Goal: Information Seeking & Learning: Learn about a topic

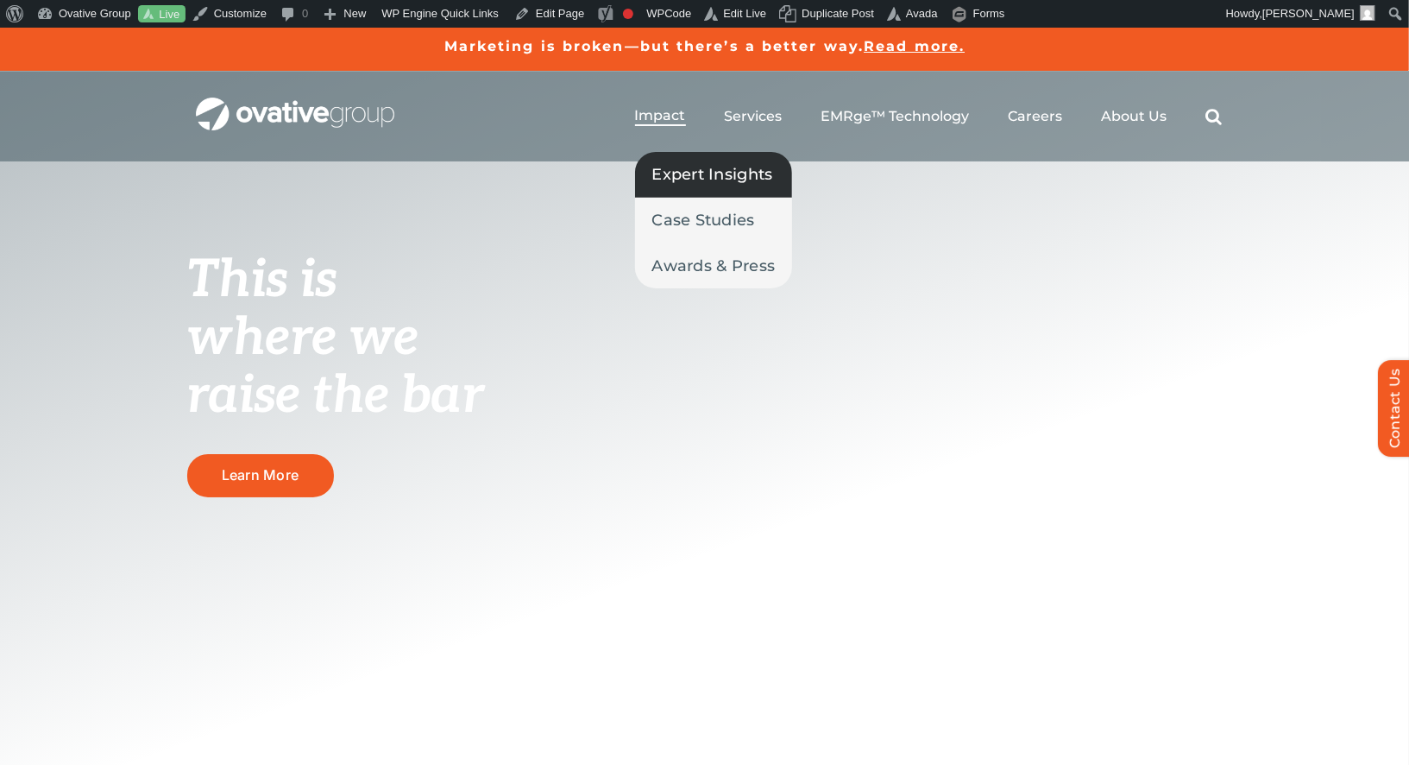
click at [690, 174] on span "Expert Insights" at bounding box center [712, 174] width 121 height 24
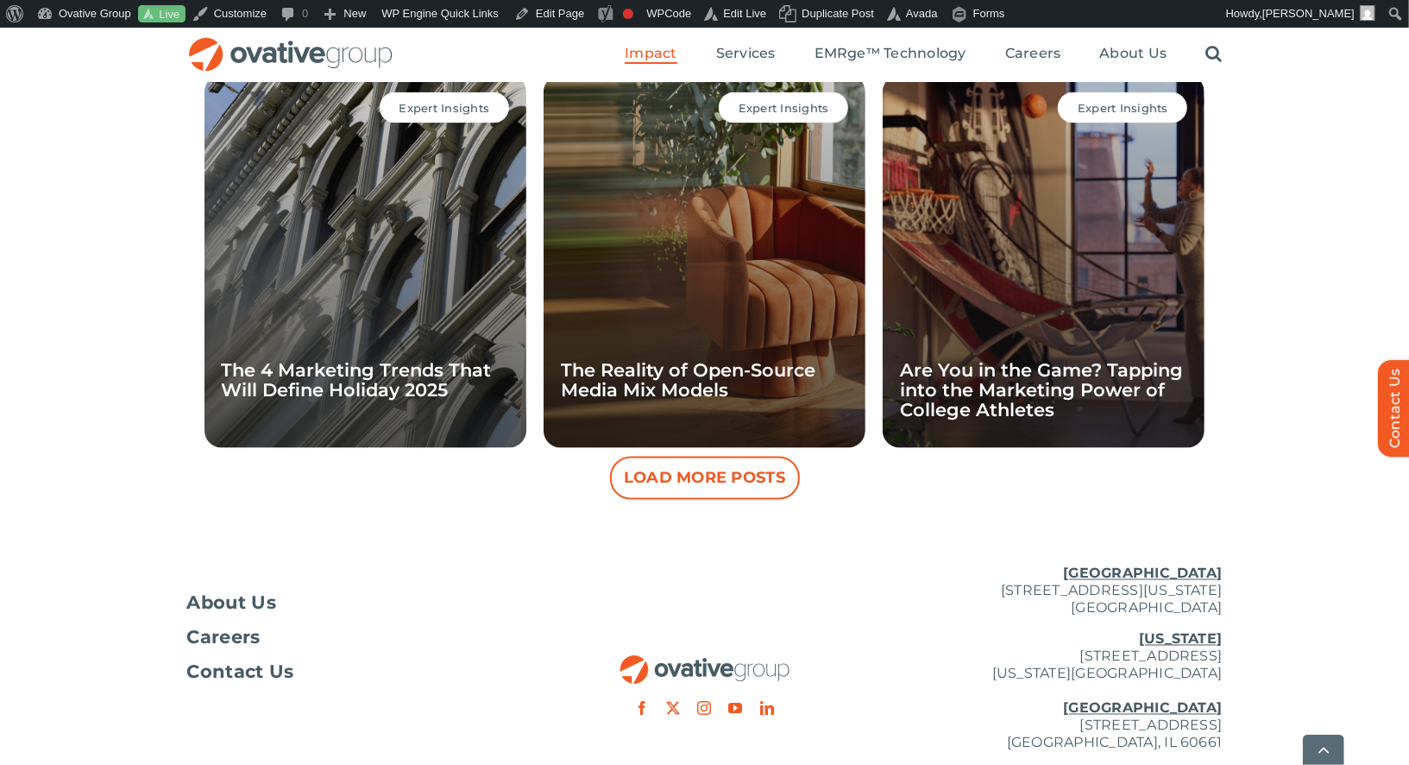
scroll to position [1619, 0]
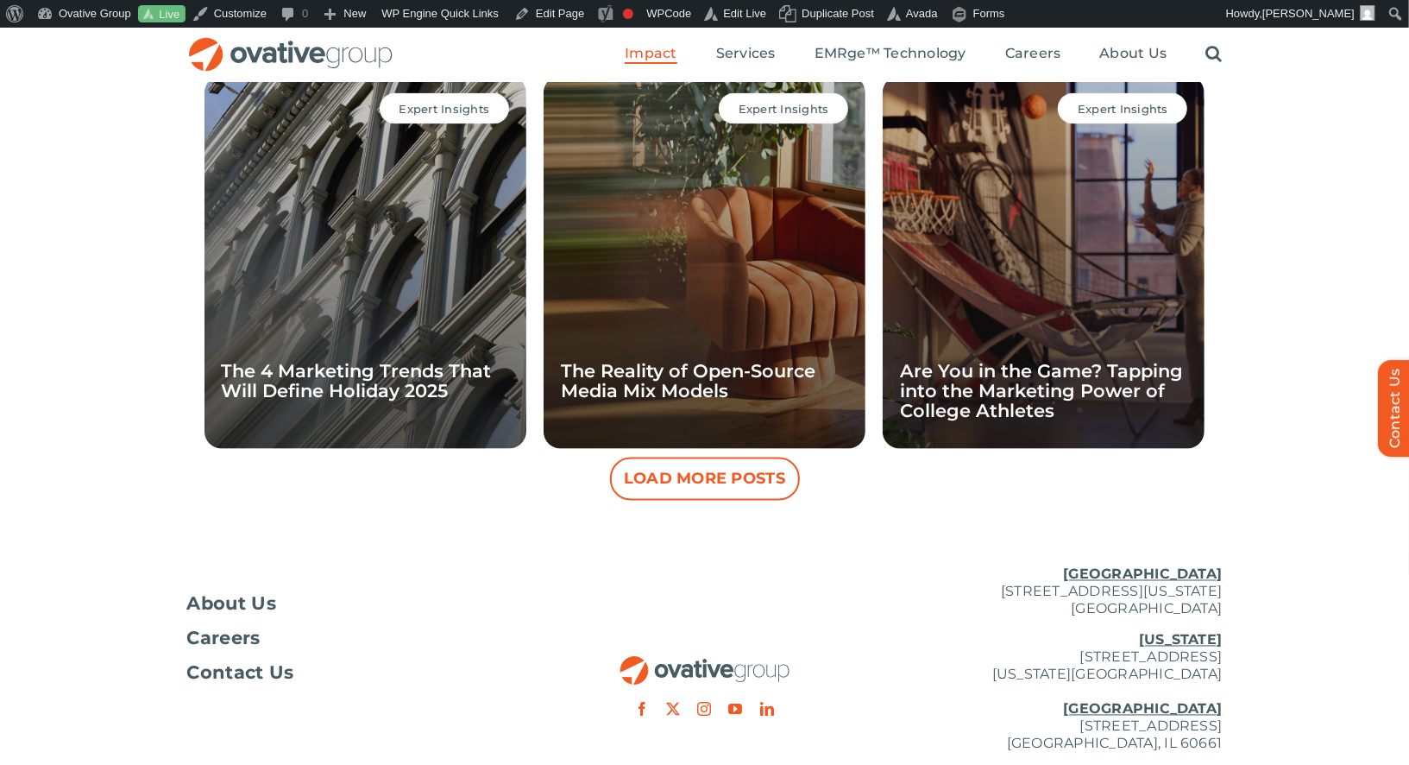
click at [715, 476] on button "Load More Posts" at bounding box center [705, 478] width 190 height 43
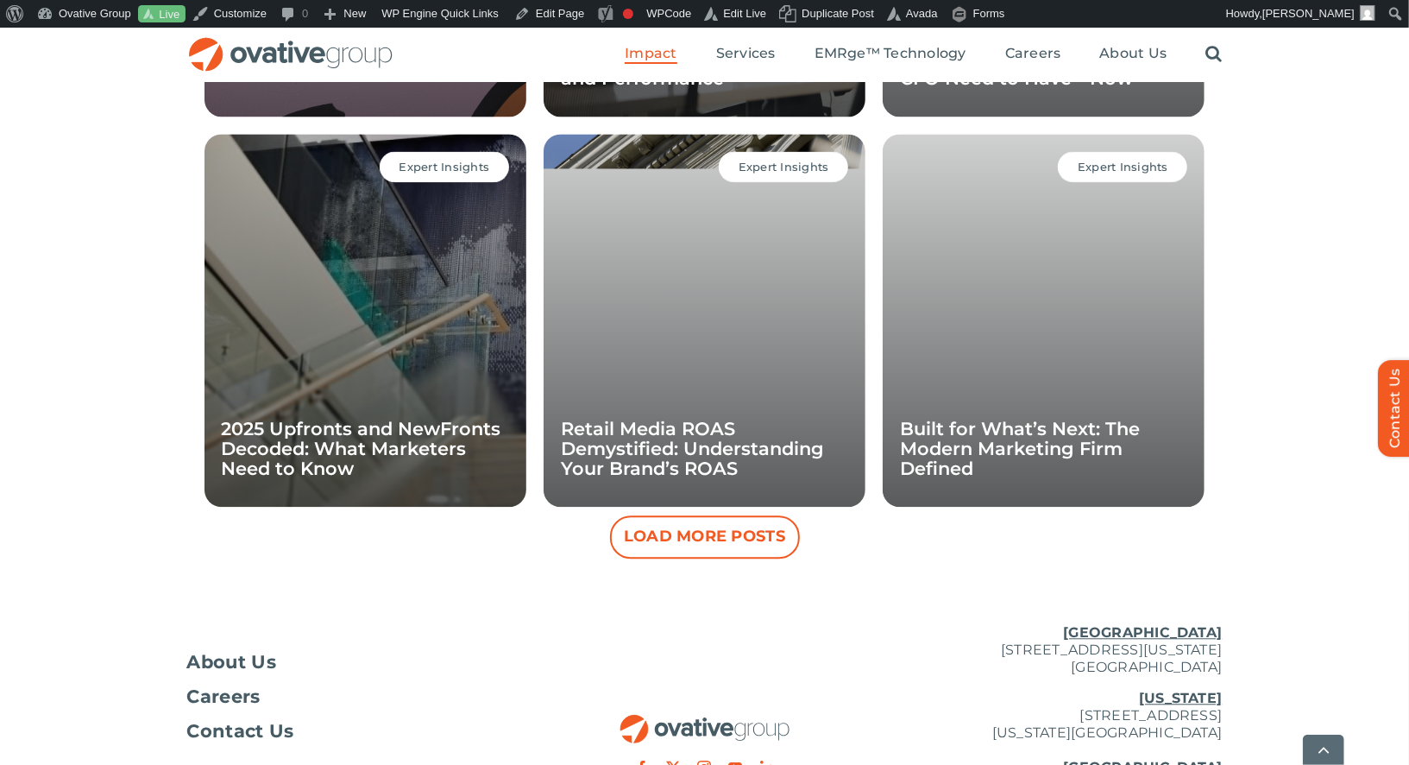
scroll to position [2343, 0]
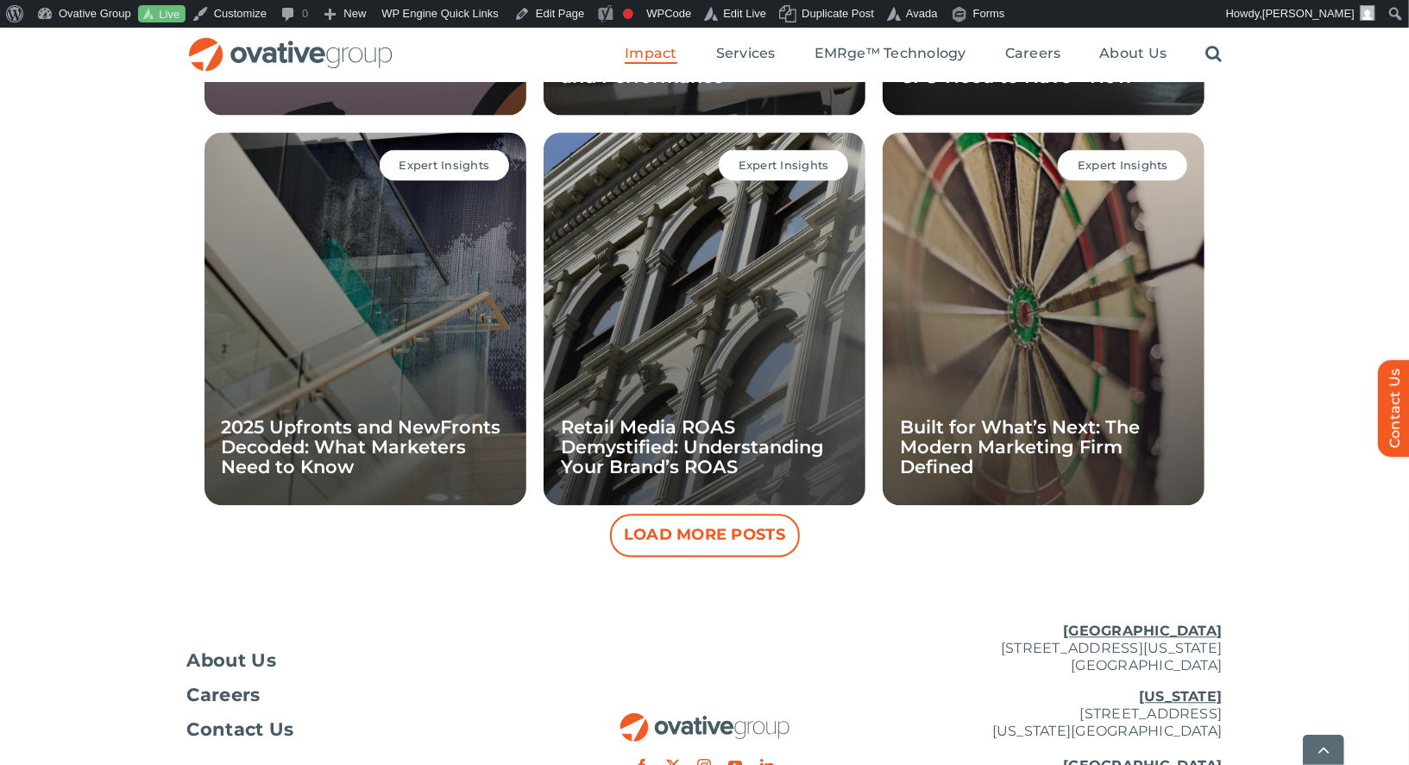
click at [715, 526] on button "Load More Posts" at bounding box center [705, 534] width 190 height 43
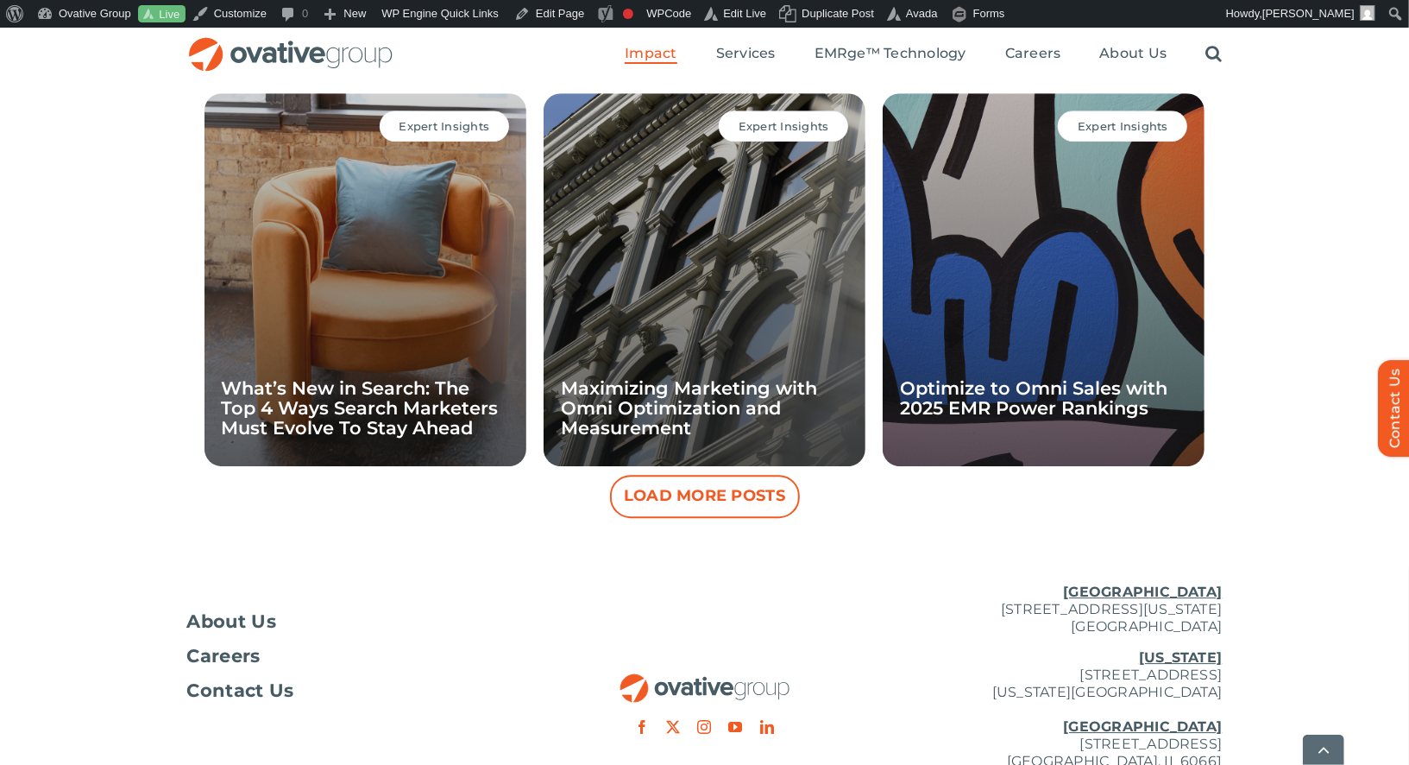
scroll to position [3163, 0]
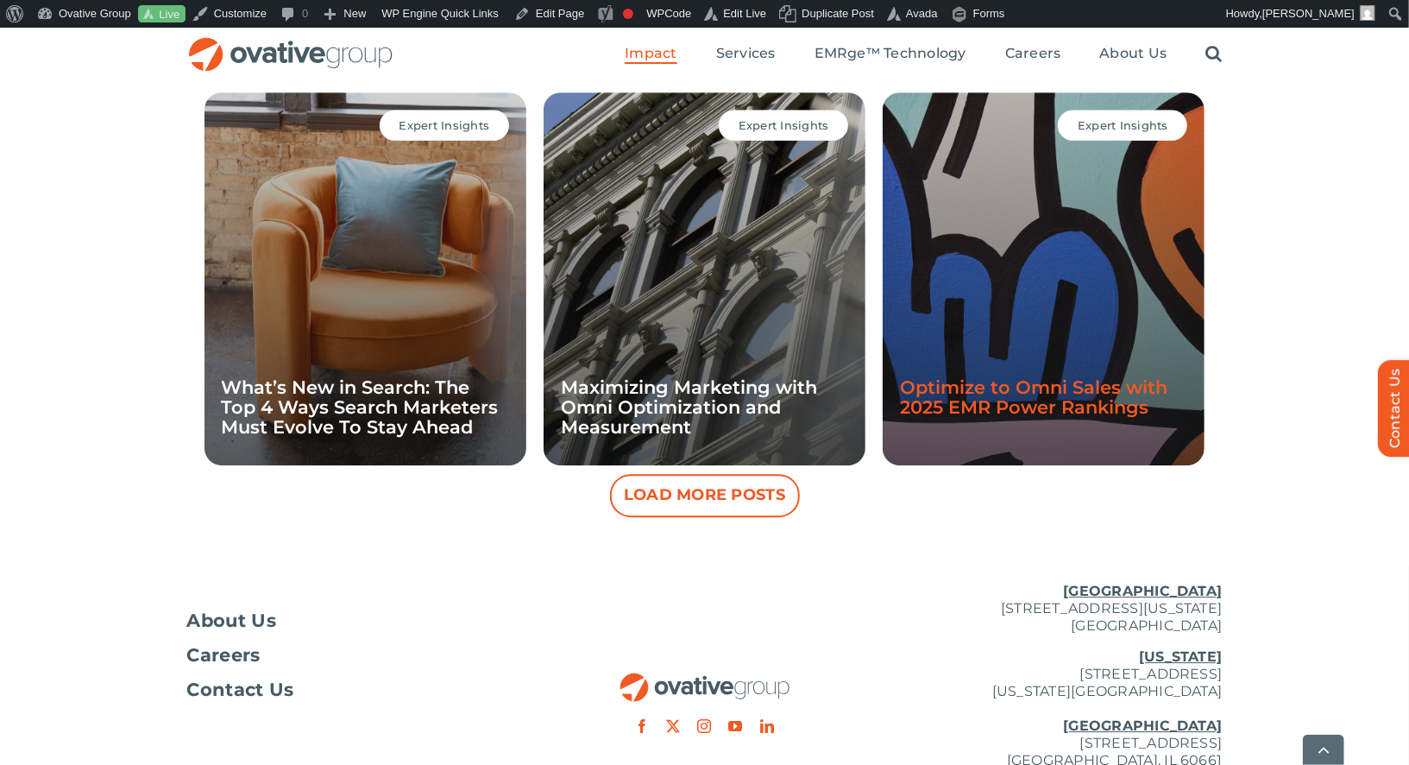
click at [1011, 383] on link "Optimize to Omni Sales with 2025 EMR Power Rankings" at bounding box center [1034, 396] width 268 height 41
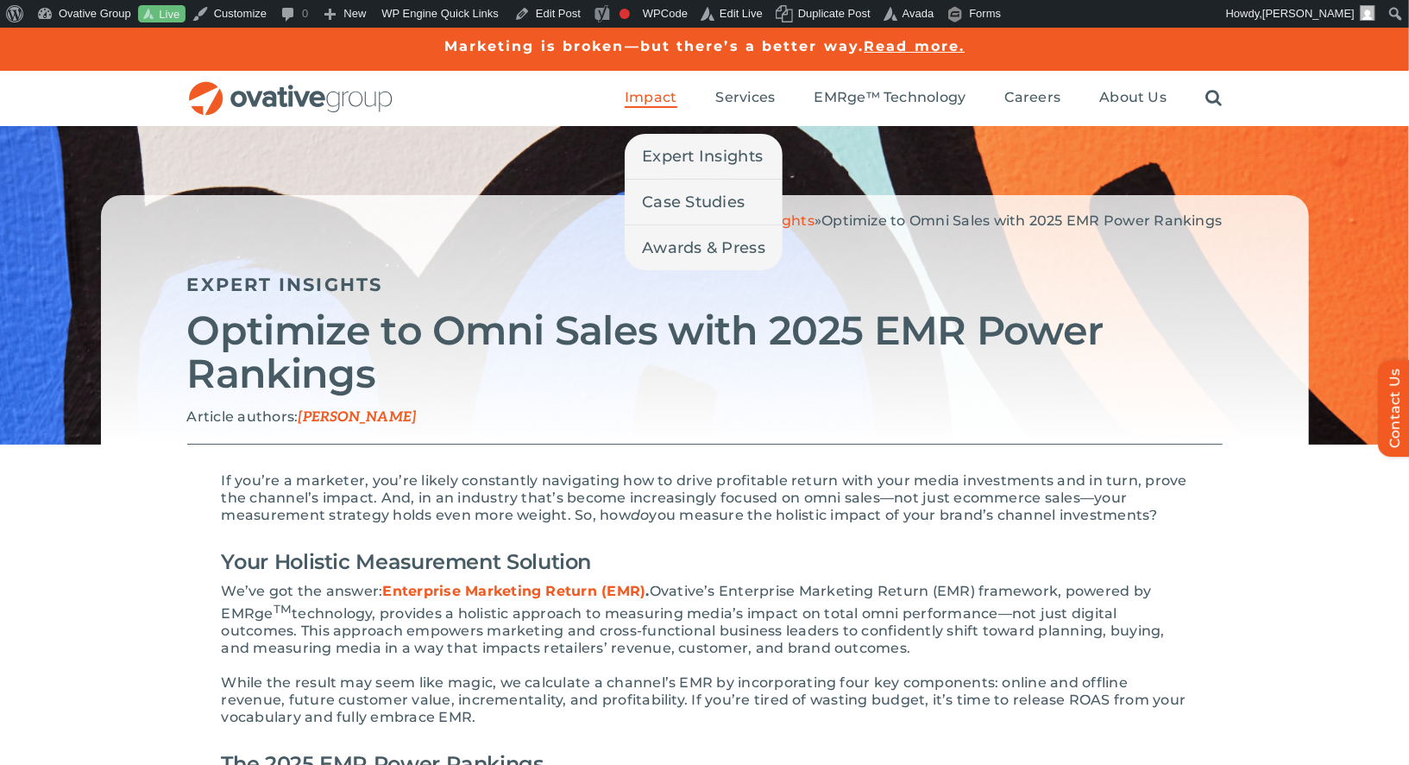
click at [642, 101] on span "Impact" at bounding box center [651, 97] width 52 height 17
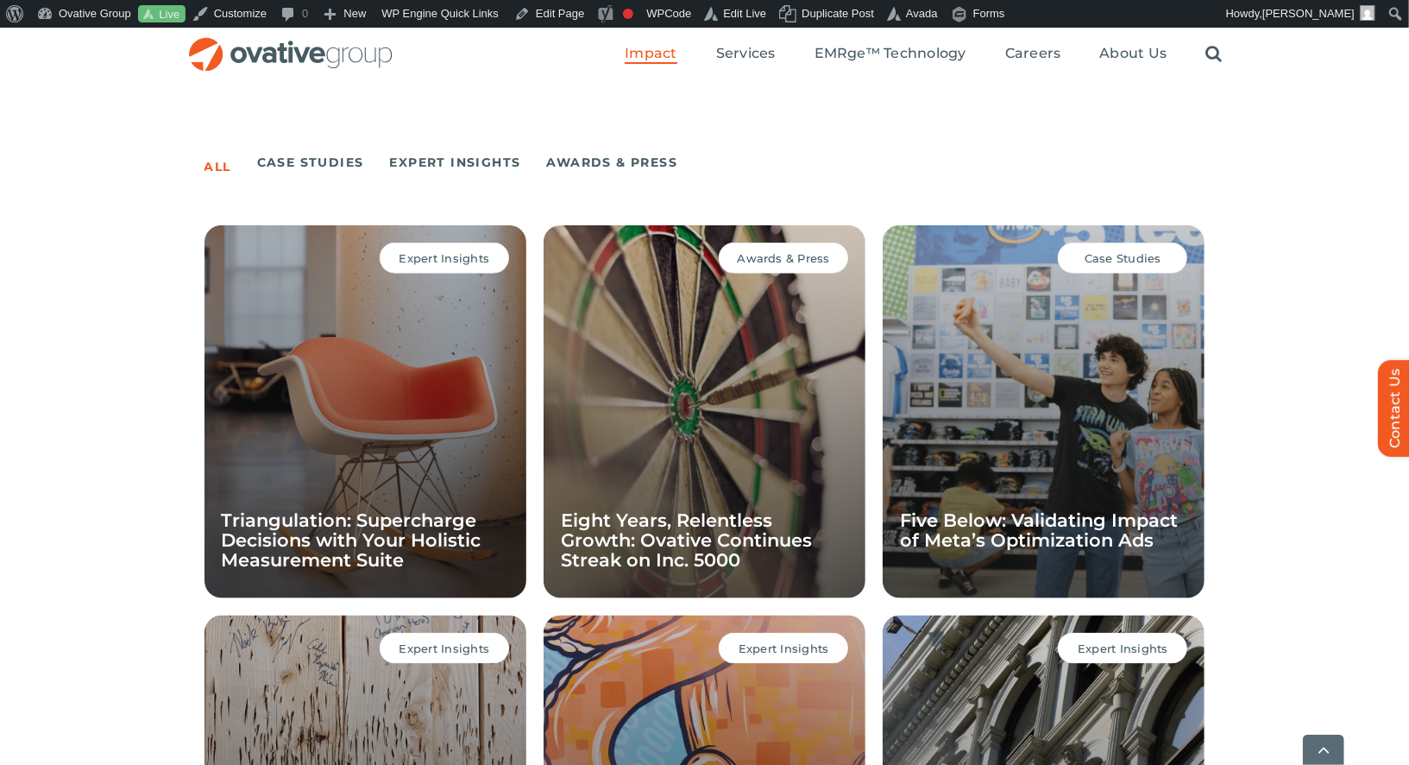
scroll to position [1758, 0]
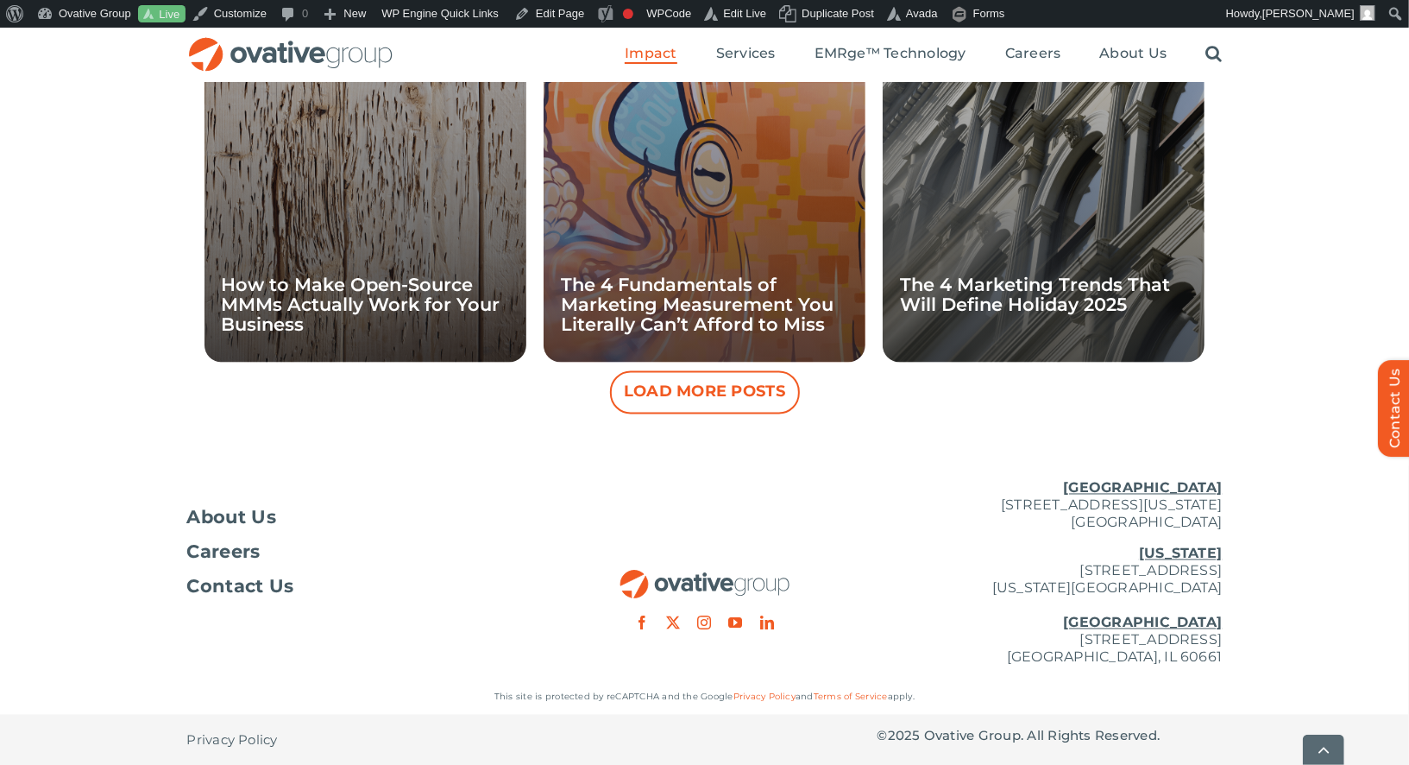
click at [658, 389] on button "Load More Posts" at bounding box center [705, 392] width 190 height 43
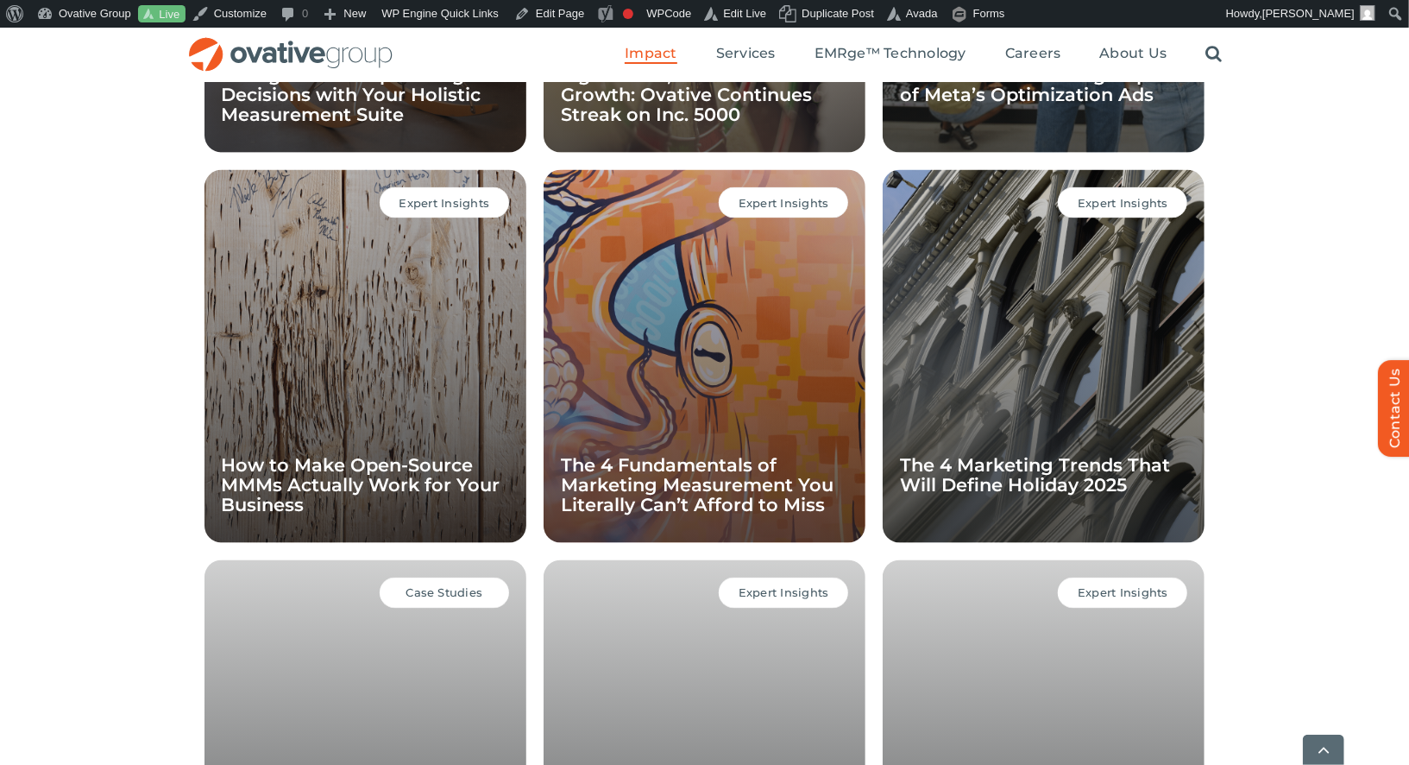
scroll to position [1577, 0]
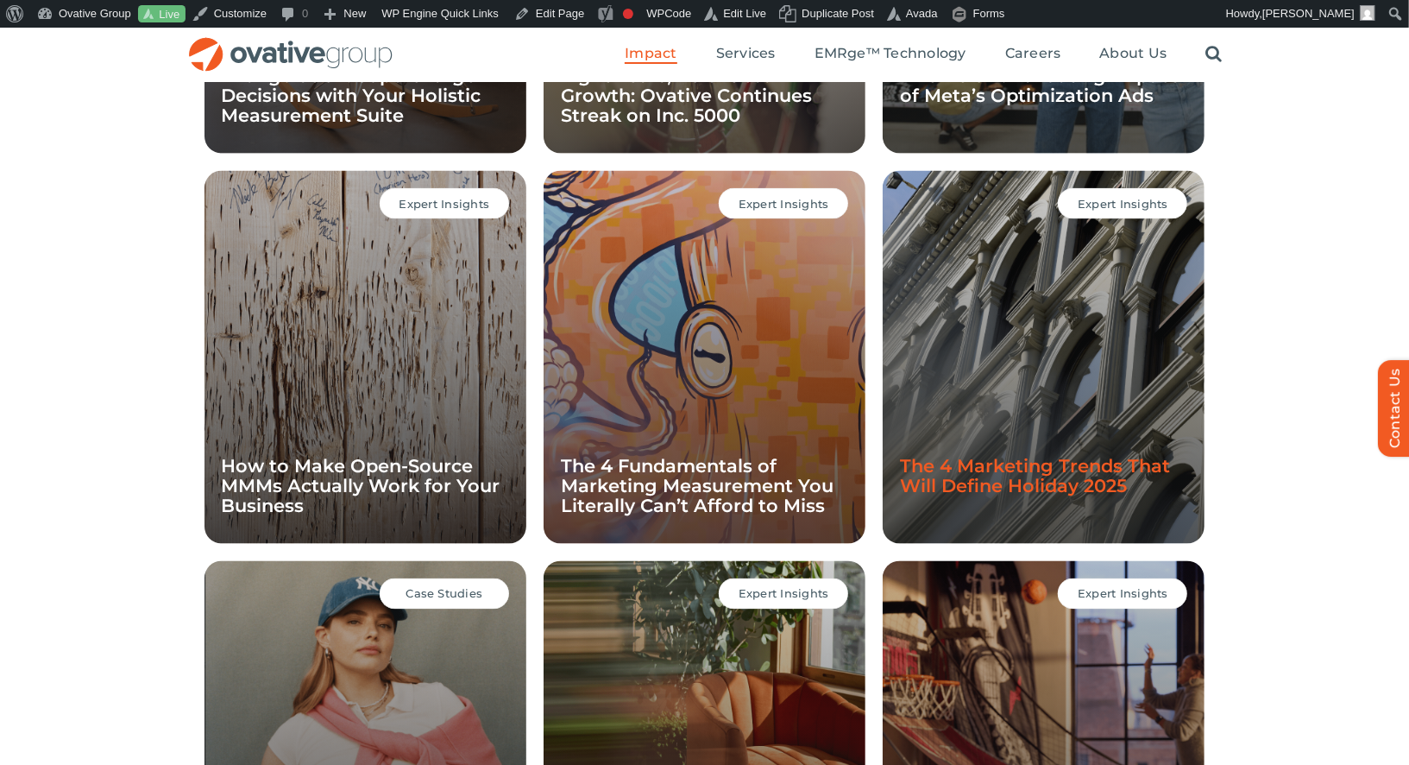
click at [940, 465] on link "The 4 Marketing Trends That Will Define Holiday 2025" at bounding box center [1035, 475] width 270 height 41
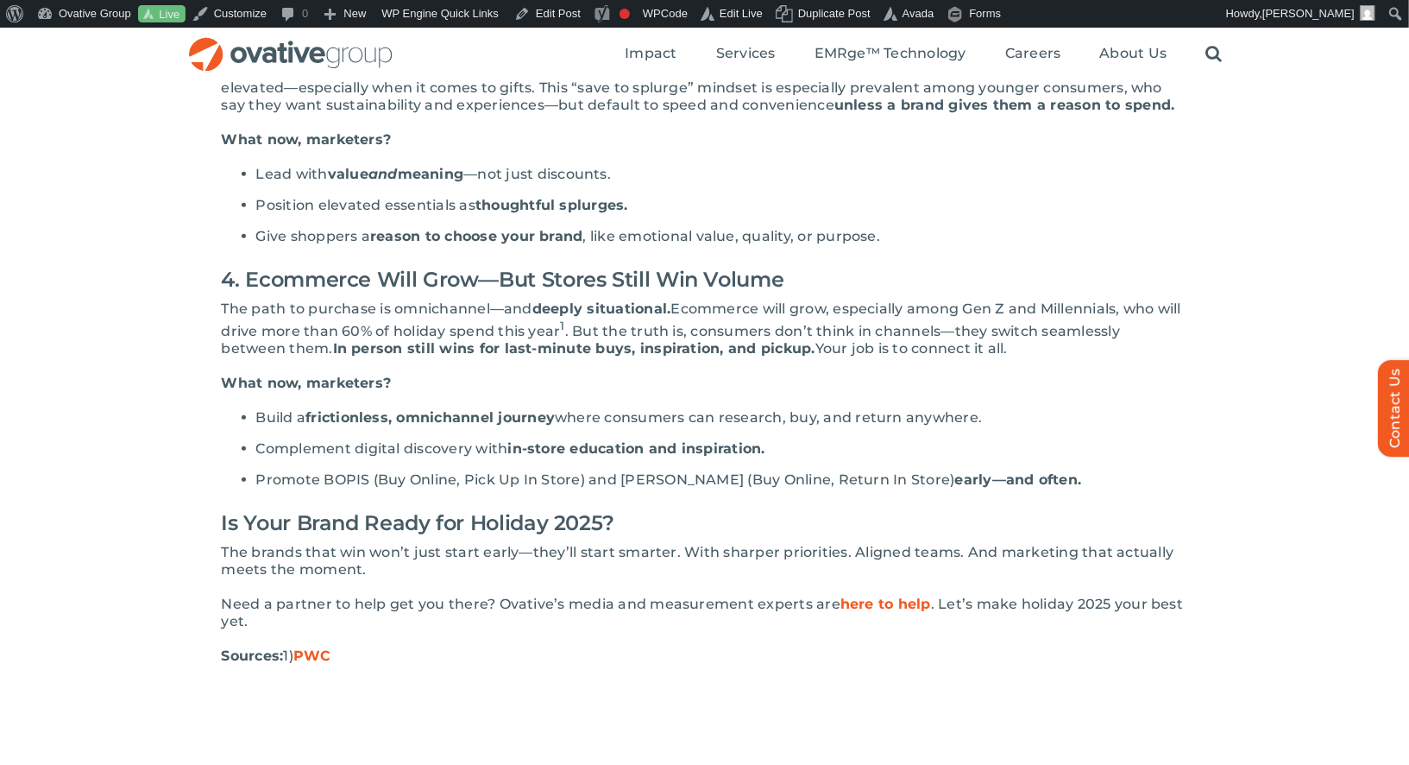
scroll to position [1044, 0]
